Goal: Communication & Community: Answer question/provide support

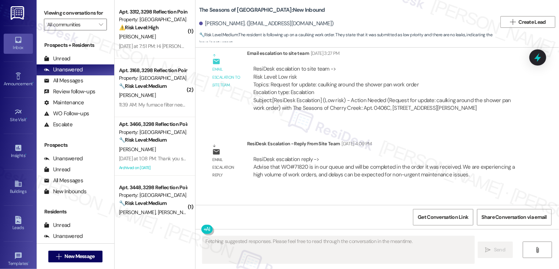
scroll to position [1484, 0]
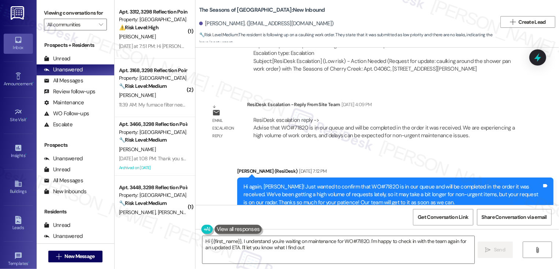
type textarea "Hi {{first_name}}, I understand you're waiting on maintenance for WO#71820. I'm…"
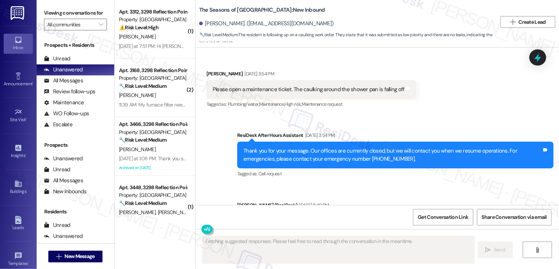
scroll to position [998, 0]
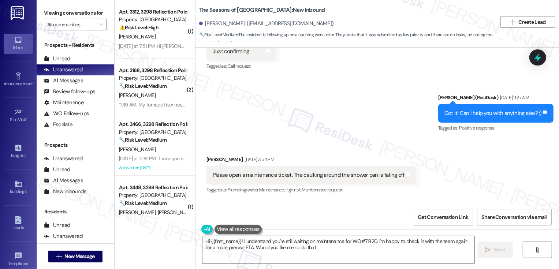
type textarea "Hi {{first_name}}! I understand you're still waiting on maintenance for WO#7182…"
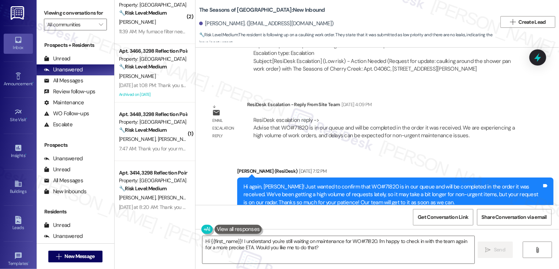
scroll to position [75, 0]
